Goal: Task Accomplishment & Management: Use online tool/utility

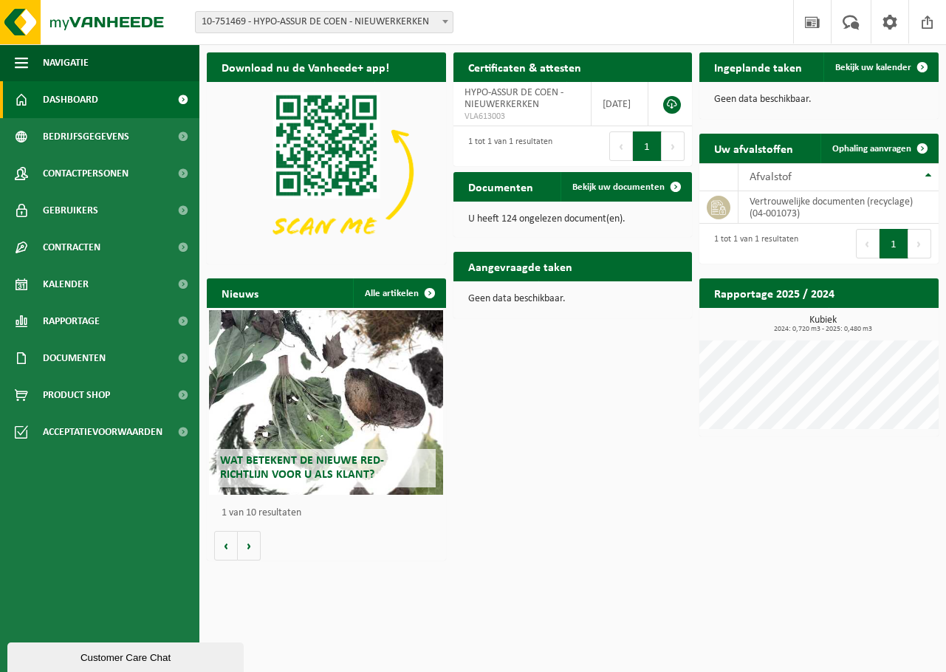
click at [493, 583] on html "Vestiging: 10-751469 - HYPO-ASSUR DE COEN - NIEUWERKERKEN 10-751469 - HYPO-ASSU…" at bounding box center [473, 336] width 946 height 672
click at [866, 147] on span "Ophaling aanvragen" at bounding box center [871, 149] width 79 height 10
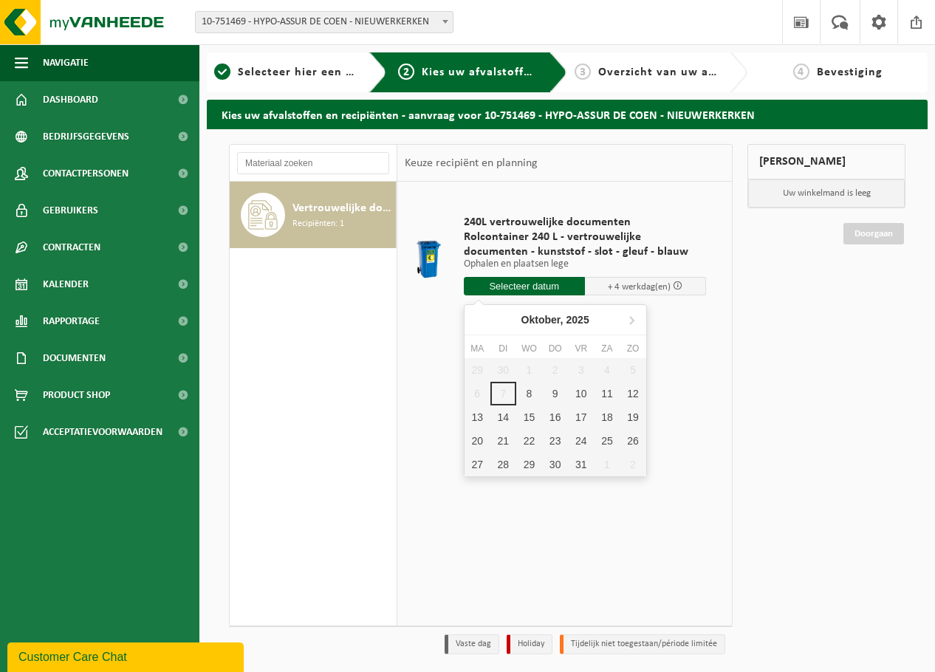
click at [532, 286] on input "text" at bounding box center [524, 286] width 121 height 18
click at [549, 394] on div "9" at bounding box center [555, 394] width 26 height 24
type input "Van 2025-10-09"
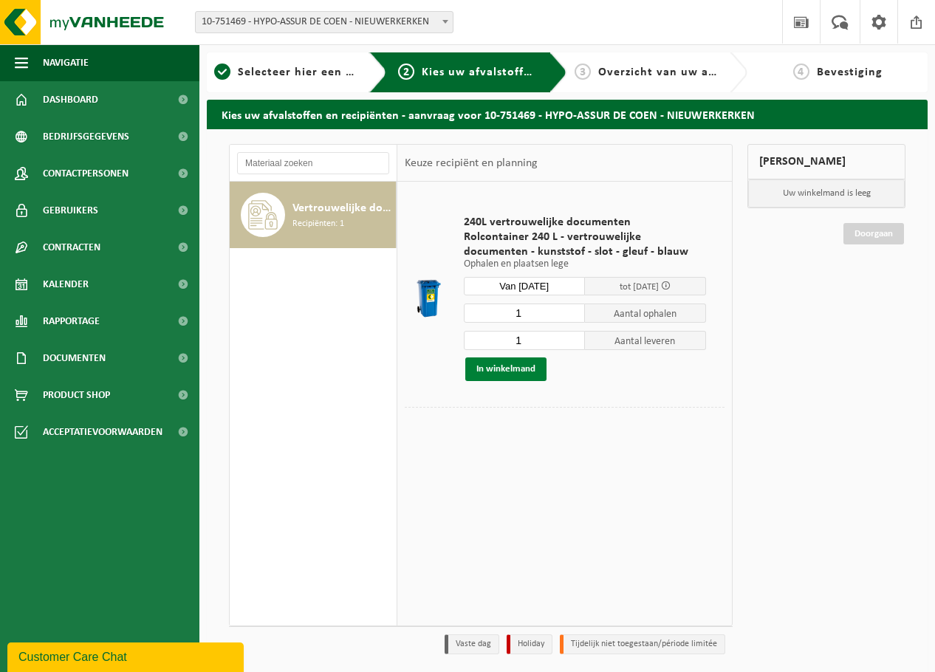
click at [511, 368] on button "In winkelmand" at bounding box center [505, 369] width 81 height 24
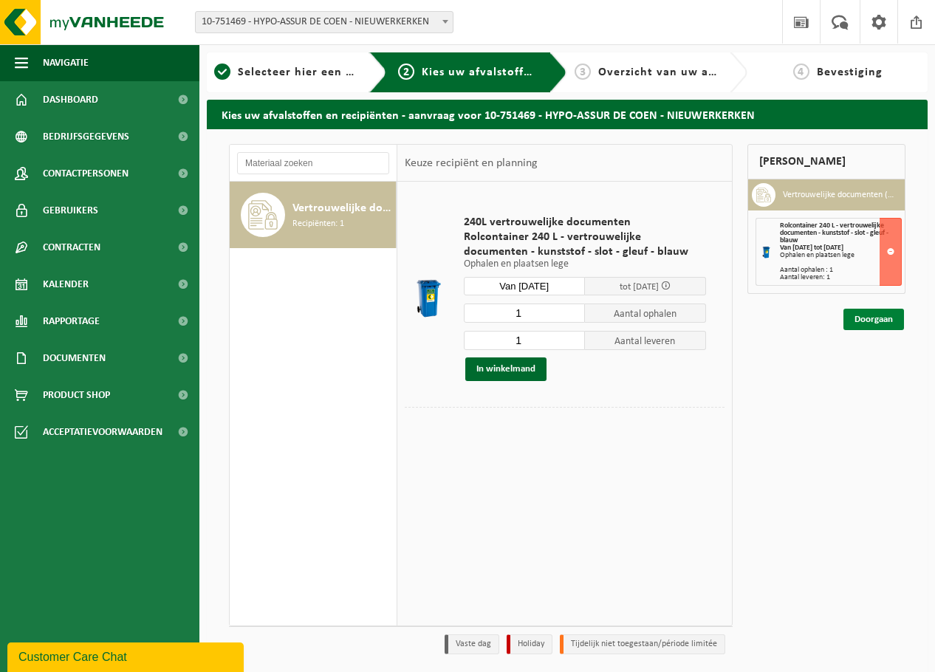
click at [865, 317] on link "Doorgaan" at bounding box center [873, 319] width 61 height 21
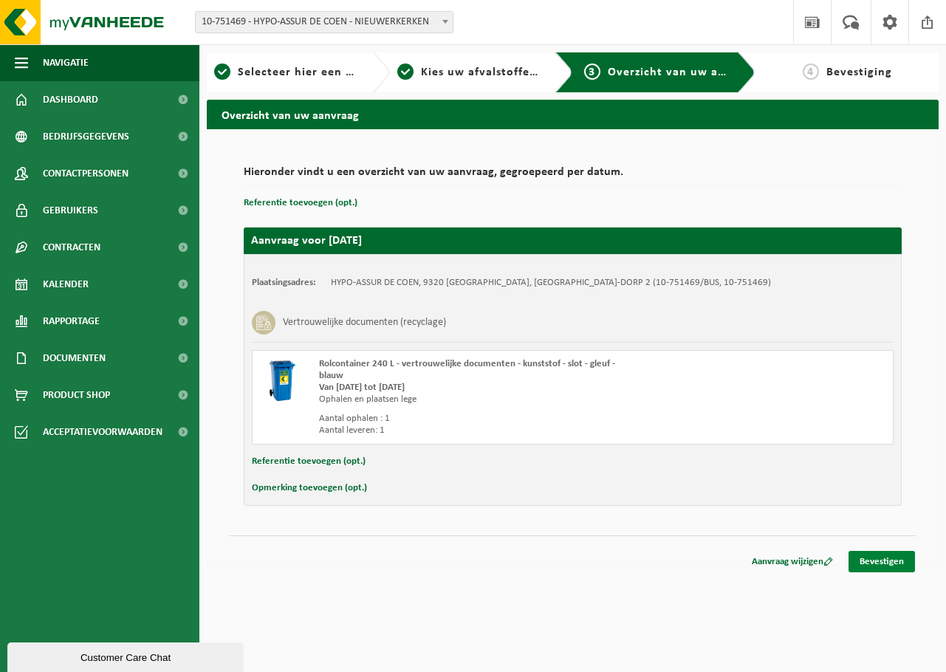
click at [895, 558] on link "Bevestigen" at bounding box center [882, 561] width 66 height 21
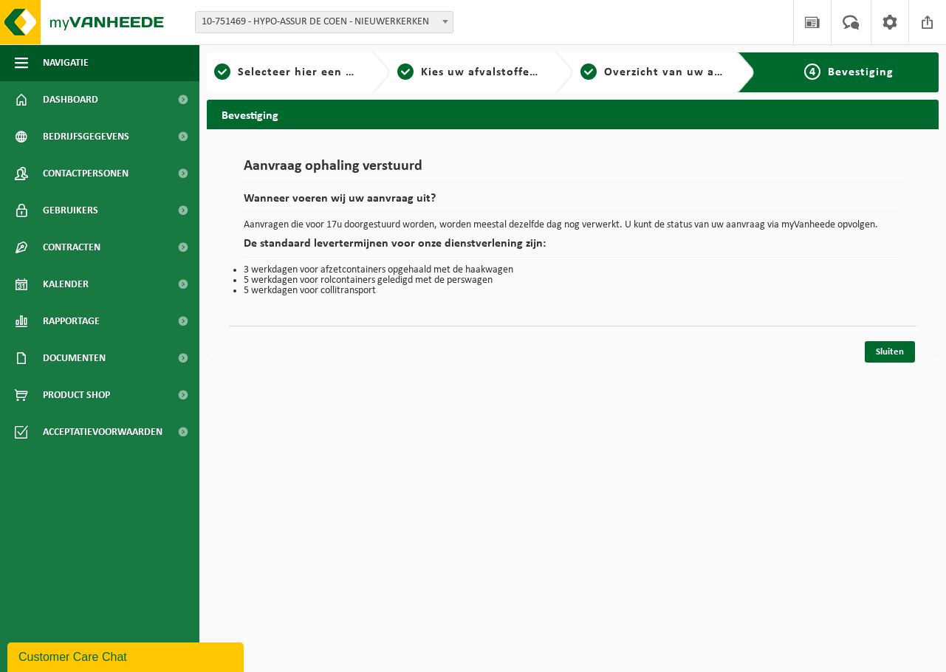
click at [508, 464] on html "Vestiging: 10-751469 - HYPO-ASSUR DE COEN - NIEUWERKERKEN 10-751469 - HYPO-ASSU…" at bounding box center [473, 336] width 946 height 672
click at [881, 357] on link "Sluiten" at bounding box center [890, 351] width 50 height 21
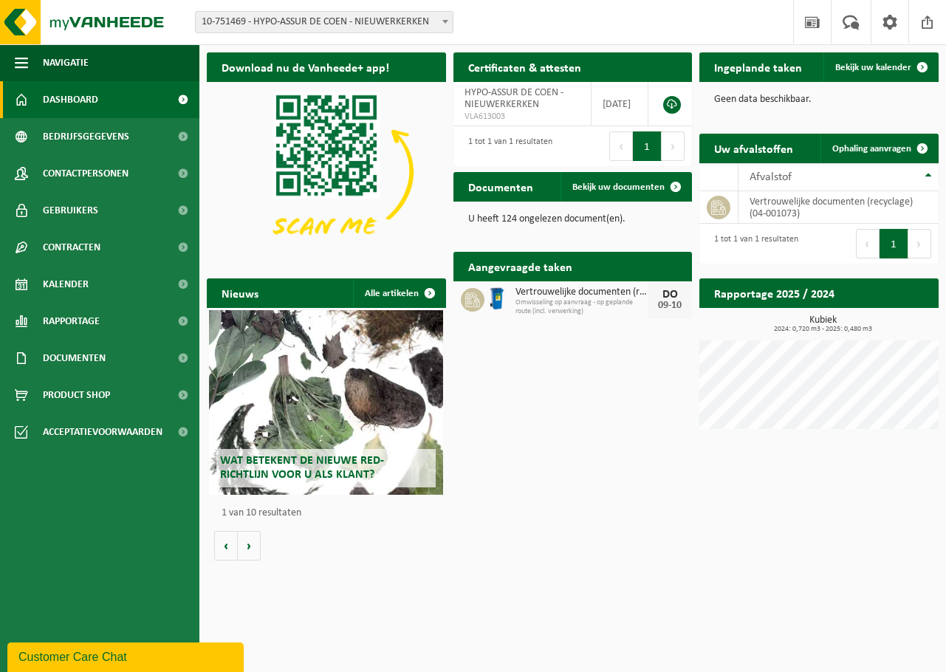
click at [524, 500] on div "Download nu de Vanheede+ app! Verberg Certificaten & attesten Bekijk uw certifi…" at bounding box center [572, 306] width 739 height 523
click at [583, 497] on div "Download nu de Vanheede+ app! Verberg Certificaten & attesten Bekijk uw certifi…" at bounding box center [572, 306] width 739 height 523
